Goal: Task Accomplishment & Management: Use online tool/utility

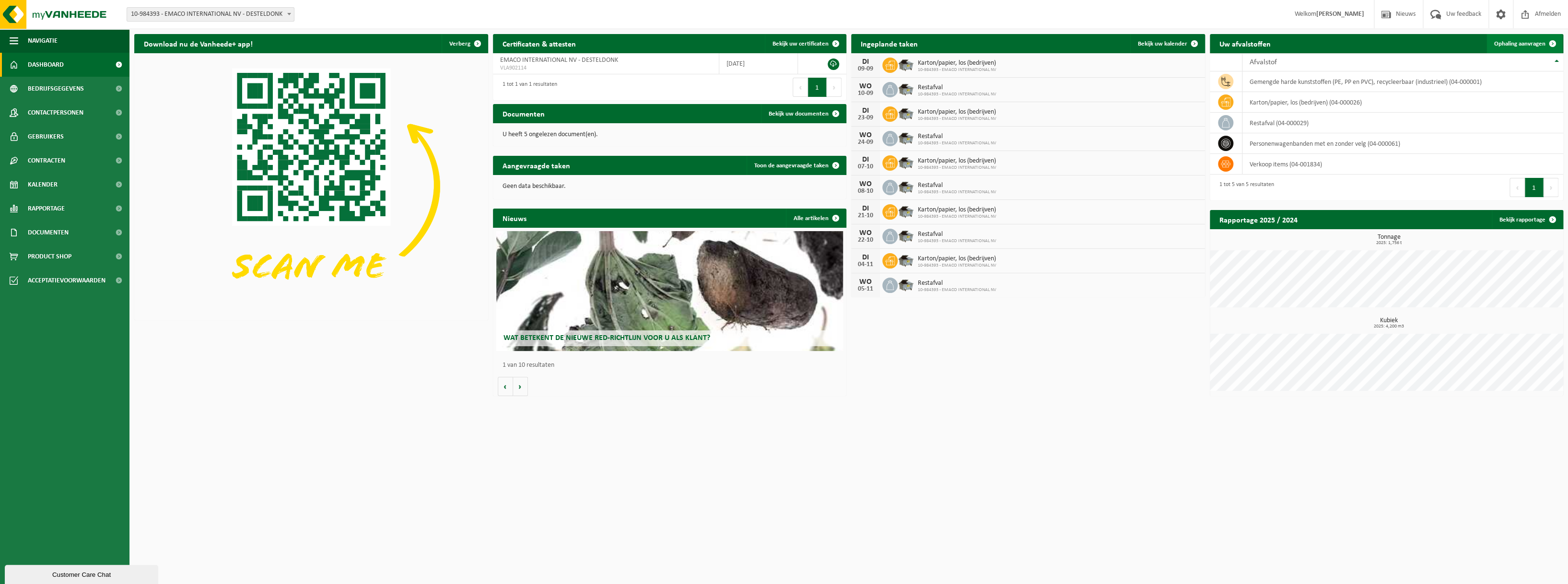
click at [1519, 44] on span "Ophaling aanvragen" at bounding box center [1520, 44] width 51 height 6
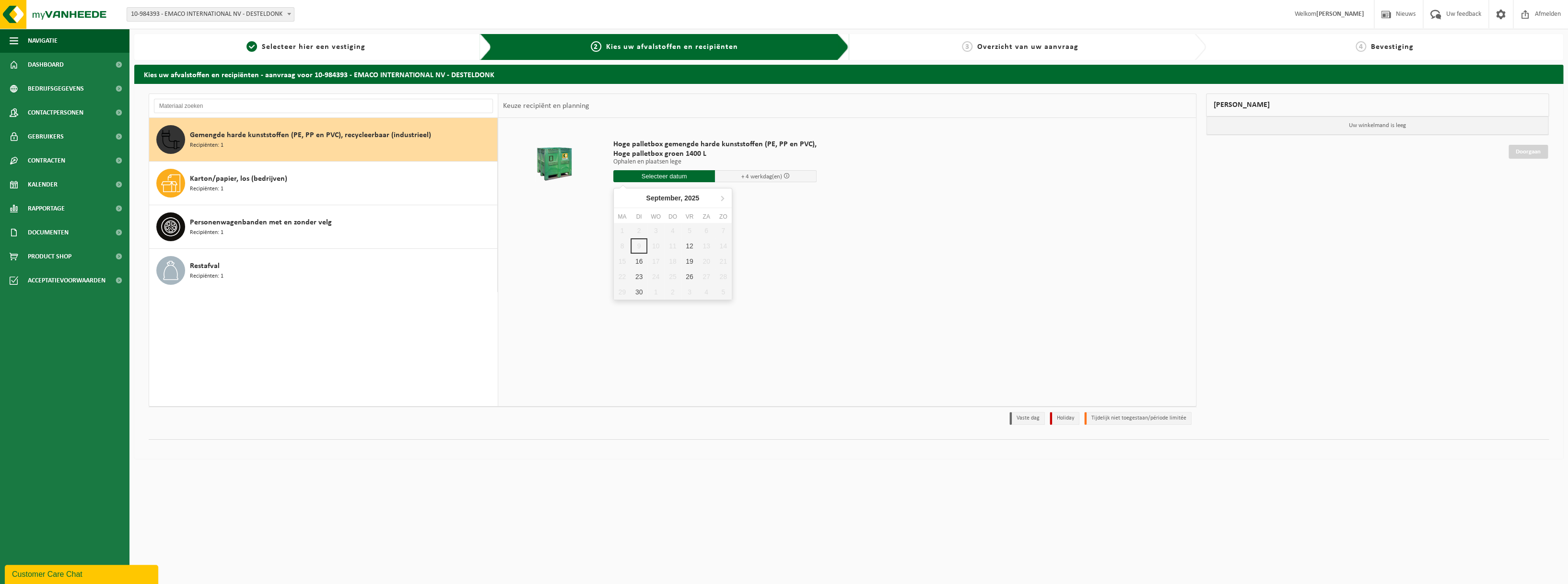
click at [670, 177] on input "text" at bounding box center [664, 176] width 102 height 12
click at [684, 243] on div "12" at bounding box center [690, 246] width 17 height 15
type input "Van 2025-09-12"
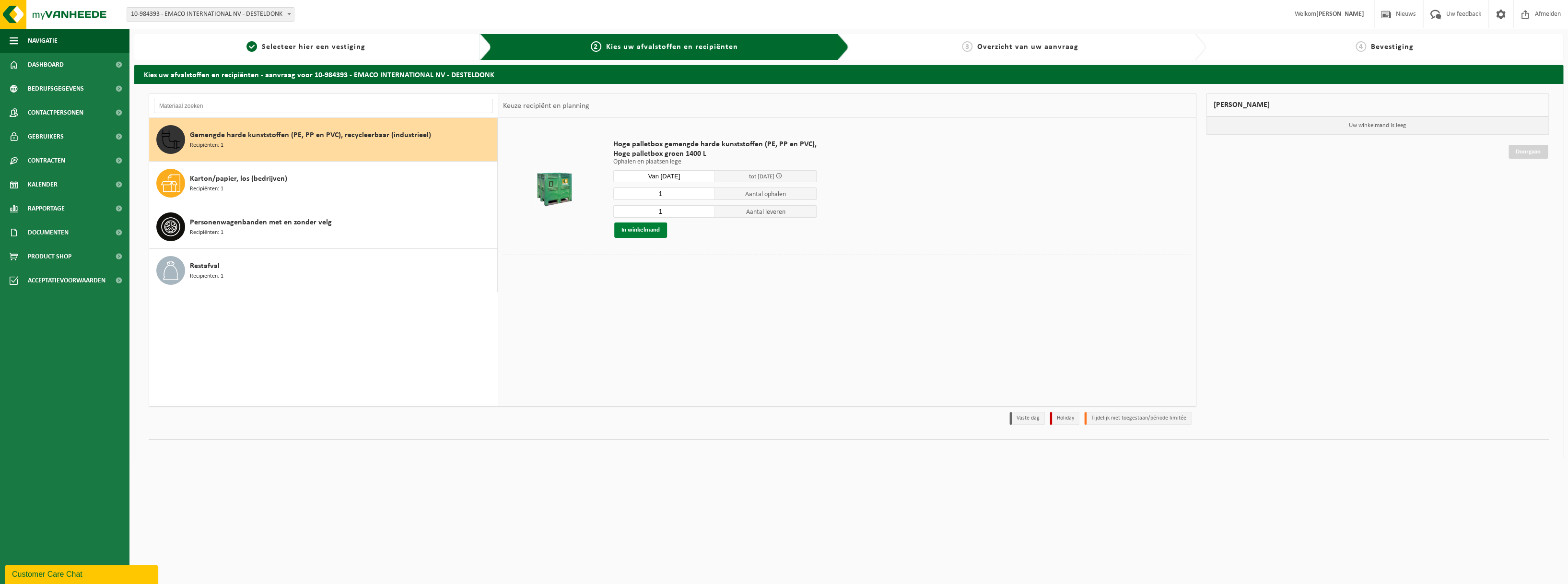
click at [649, 232] on button "In winkelmand" at bounding box center [640, 230] width 53 height 15
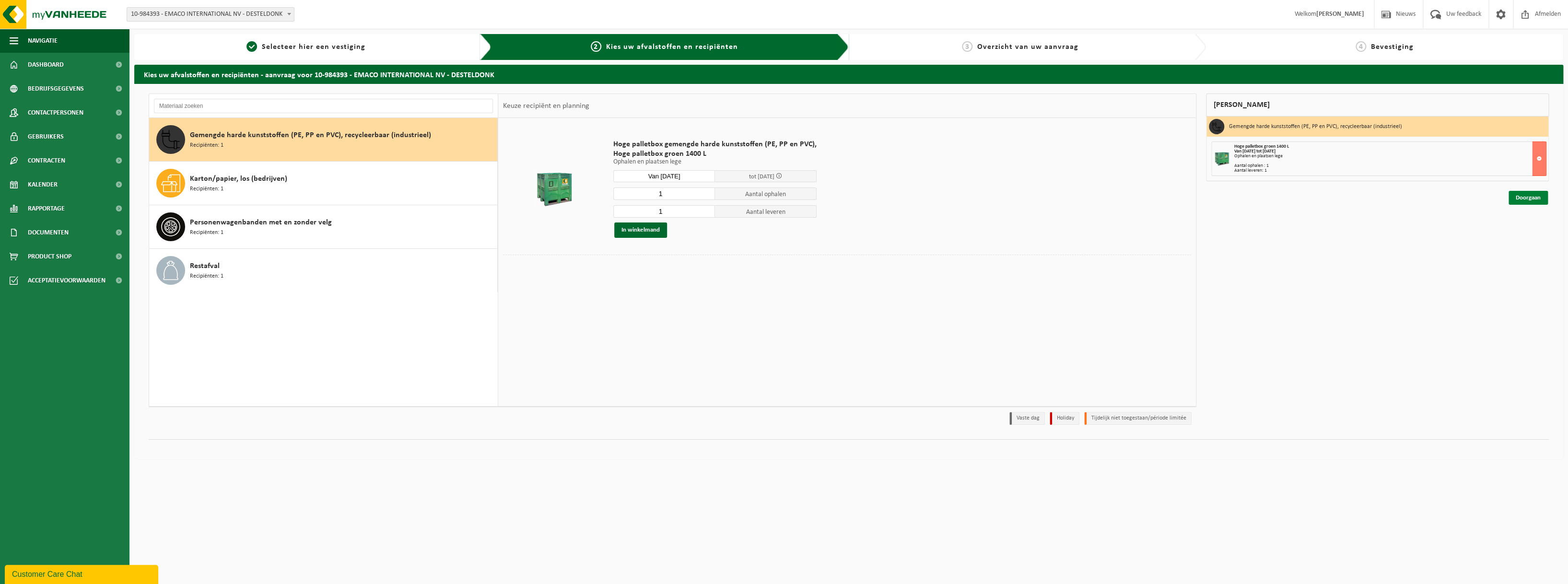
click at [1531, 200] on link "Doorgaan" at bounding box center [1528, 198] width 40 height 14
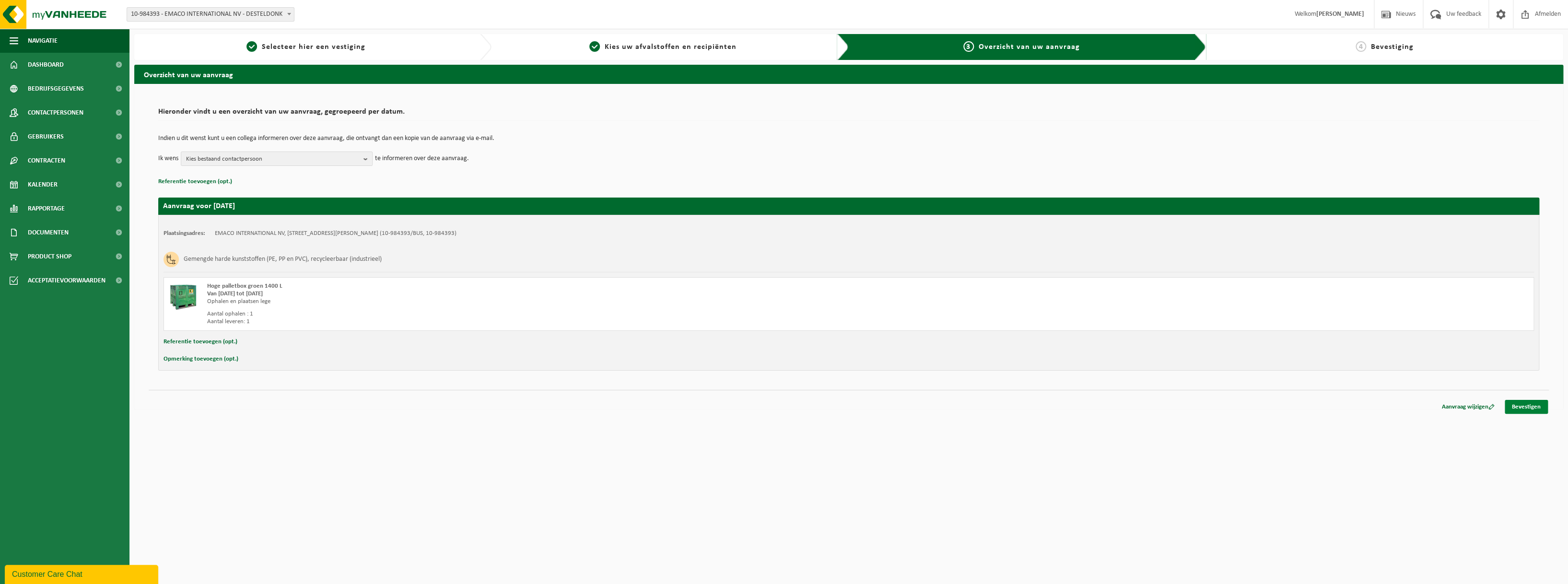
click at [1529, 406] on link "Bevestigen" at bounding box center [1526, 406] width 43 height 14
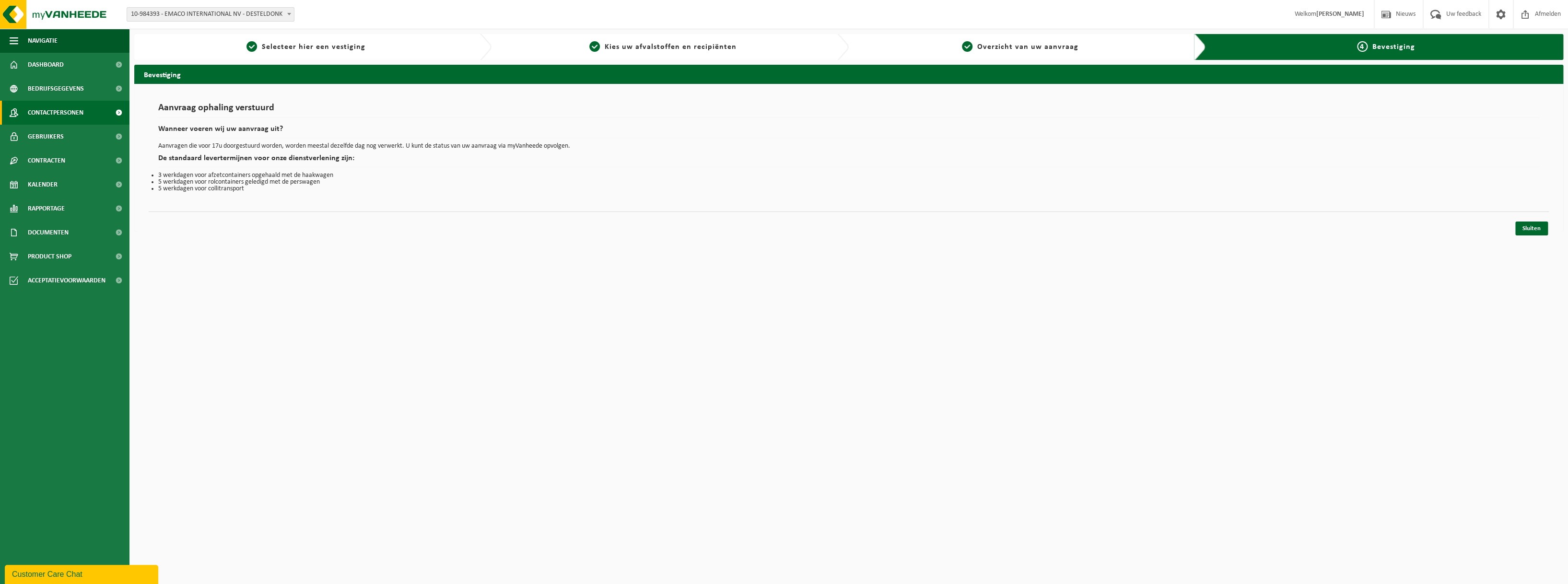
click at [75, 111] on span "Contactpersonen" at bounding box center [55, 112] width 55 height 24
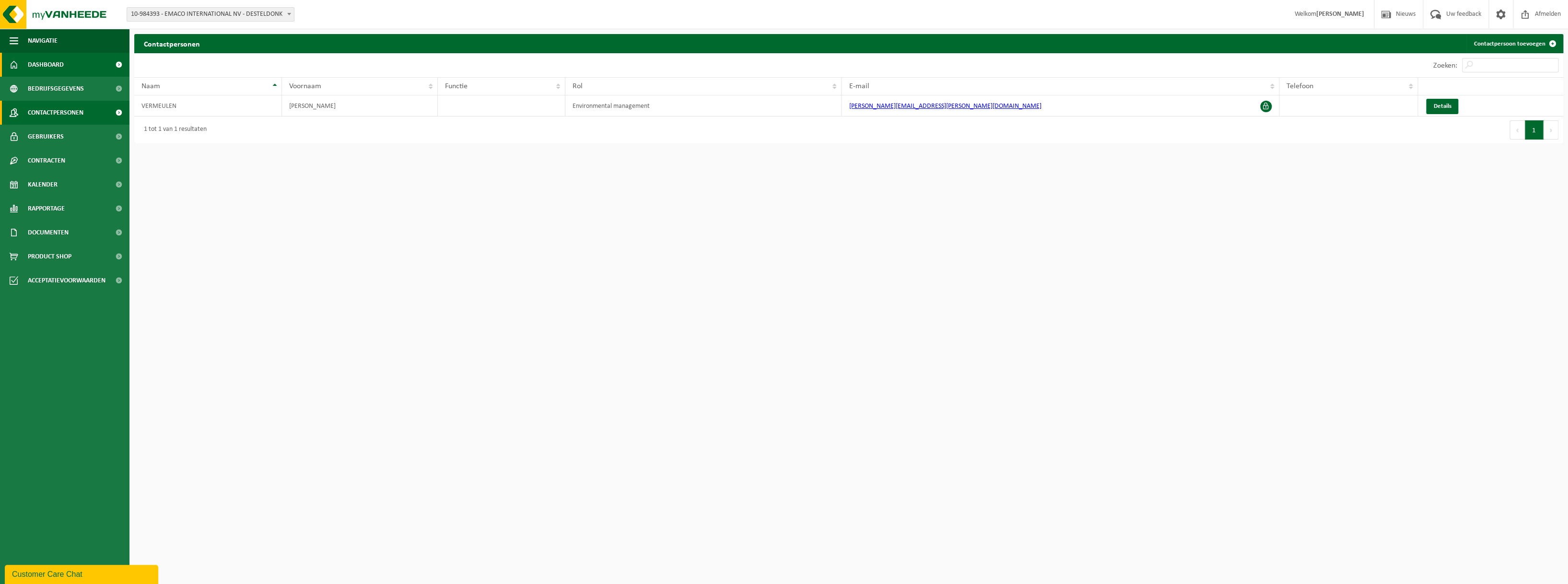
click at [44, 60] on span "Dashboard" at bounding box center [46, 64] width 36 height 24
